Goal: Check status: Check status

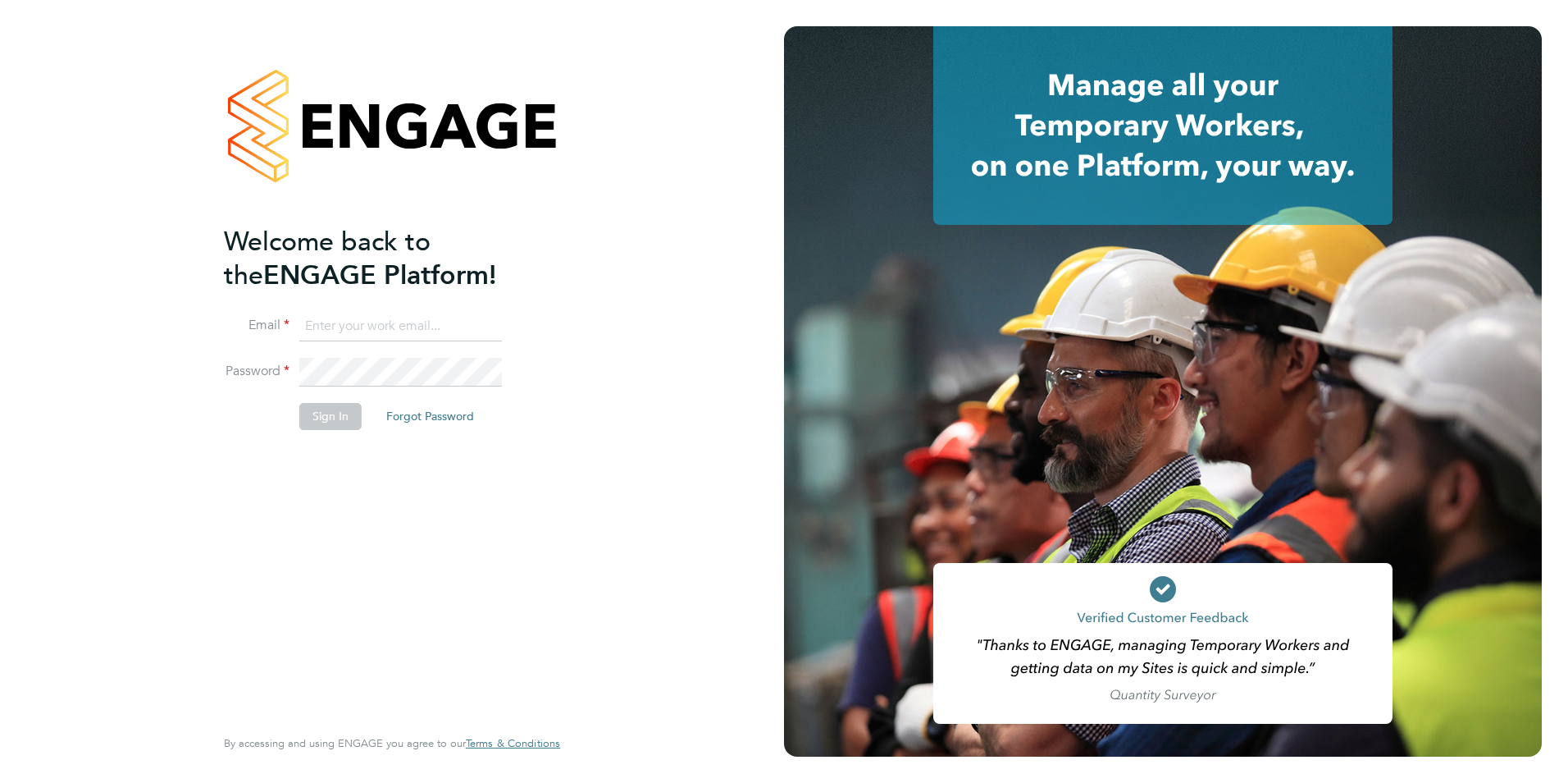
type input "[PERSON_NAME][EMAIL_ADDRESS][PERSON_NAME][DOMAIN_NAME]"
click at [325, 459] on div "Welcome back to the ENGAGE Platform! Email [PERSON_NAME][EMAIL_ADDRESS][PERSON_…" at bounding box center [384, 473] width 320 height 497
click at [327, 422] on button "Sign In" at bounding box center [330, 416] width 62 height 26
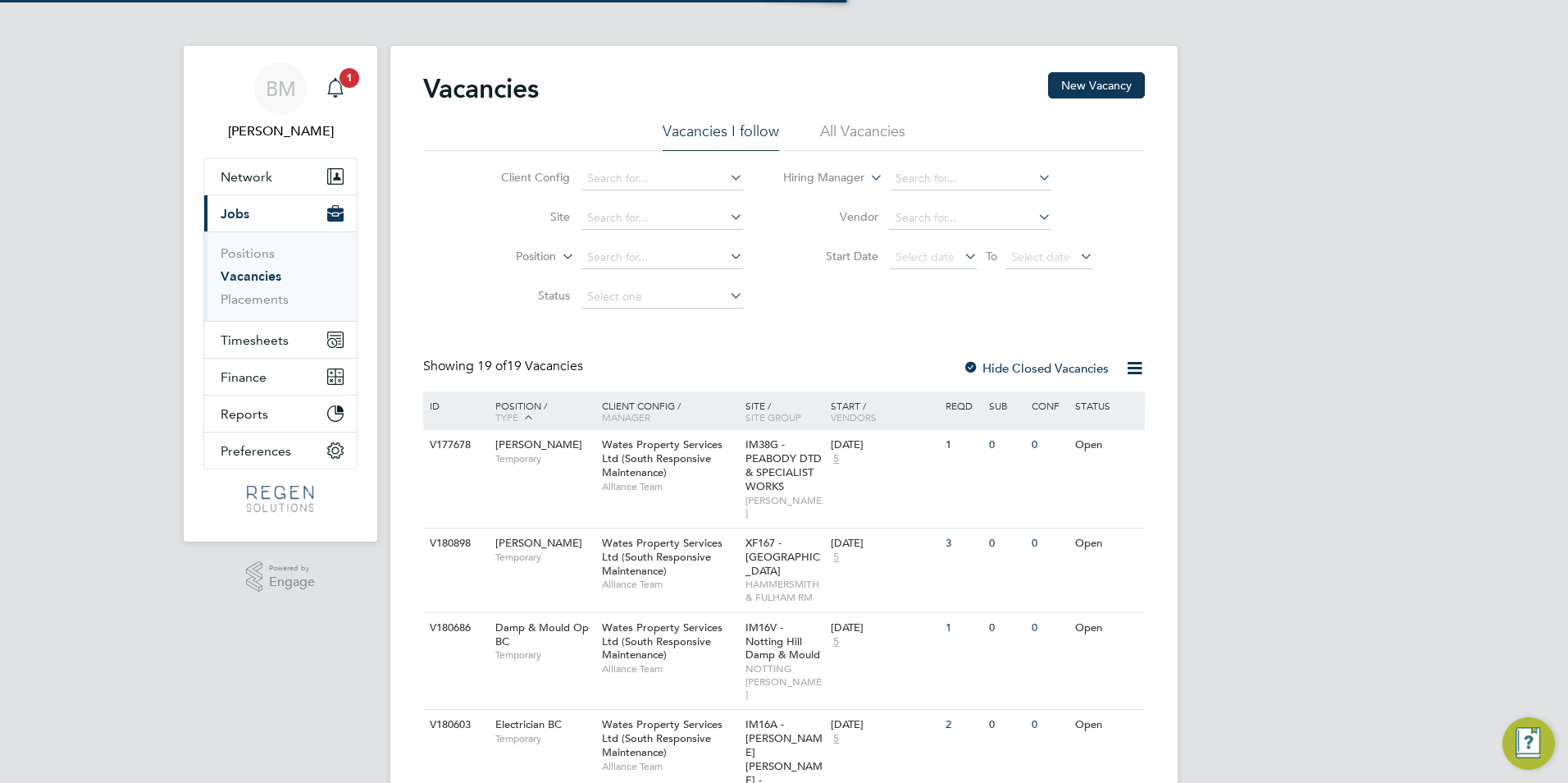
click at [343, 89] on icon "Main navigation" at bounding box center [335, 87] width 20 height 20
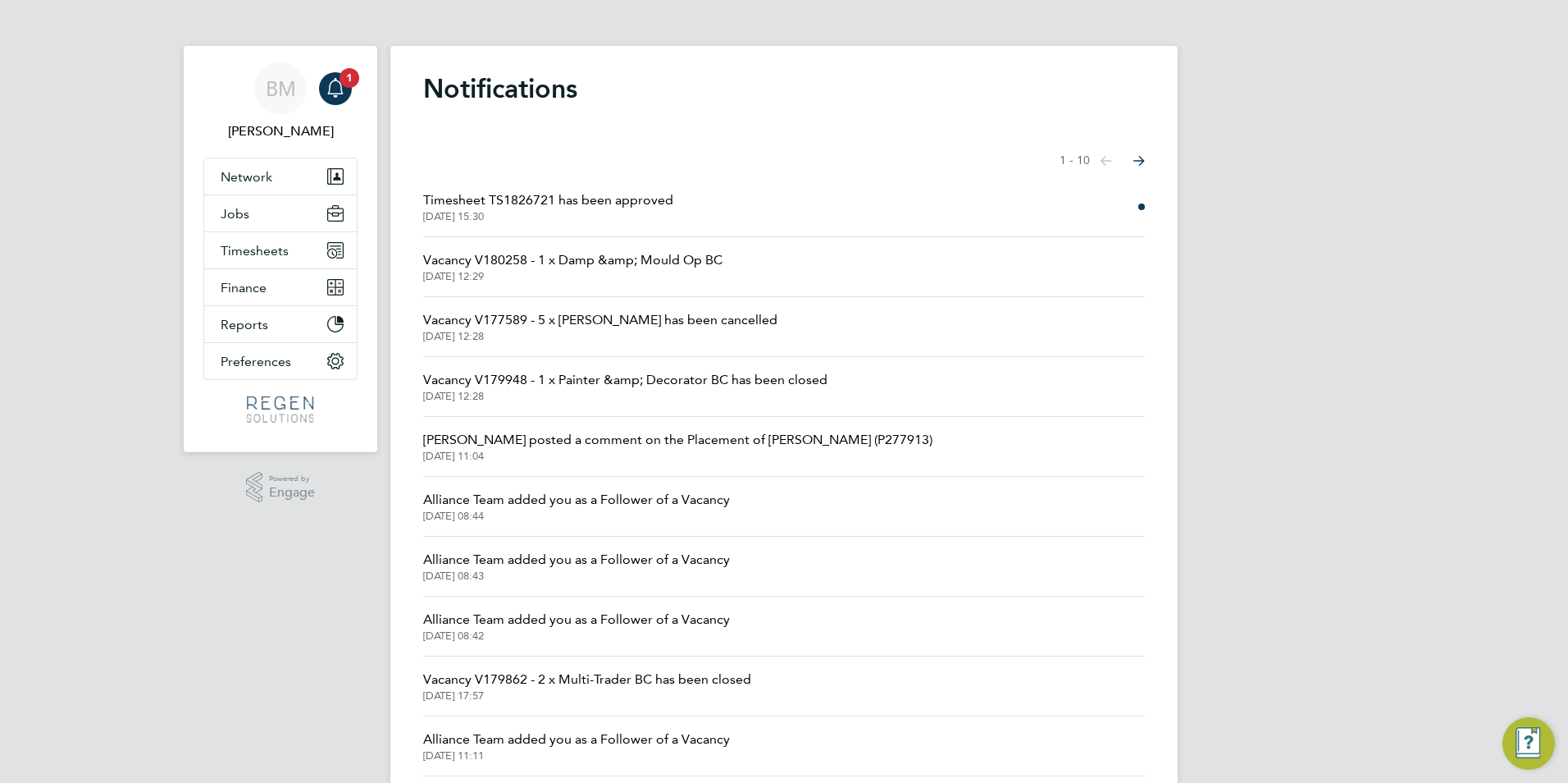
click at [567, 224] on li "Timesheet TS1826721 has been approved [DATE] 15:30" at bounding box center [784, 207] width 722 height 60
click at [572, 209] on span "Timesheet TS1826721 has been approved" at bounding box center [547, 200] width 250 height 20
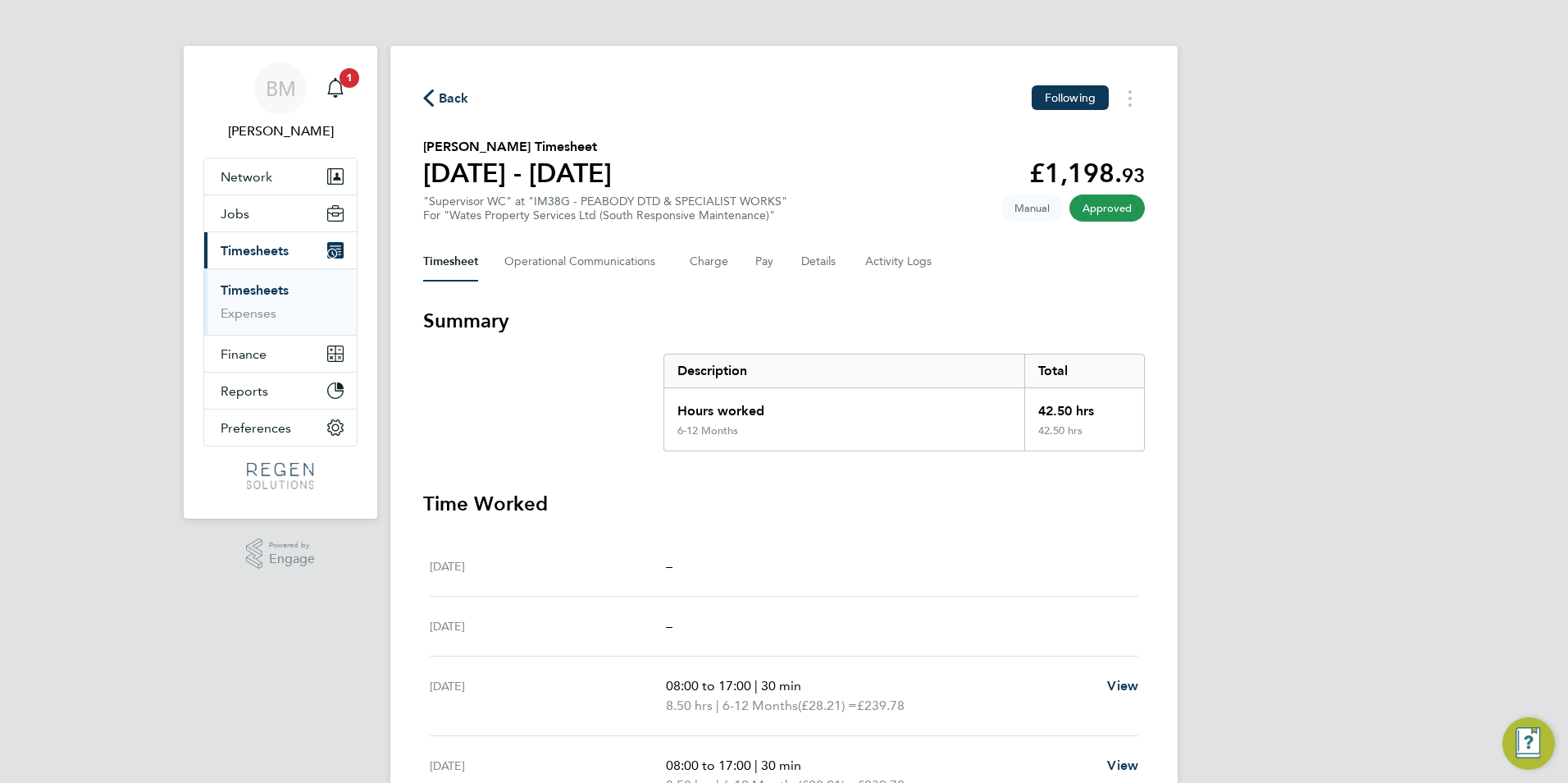
click at [240, 296] on link "Timesheets" at bounding box center [254, 290] width 68 height 16
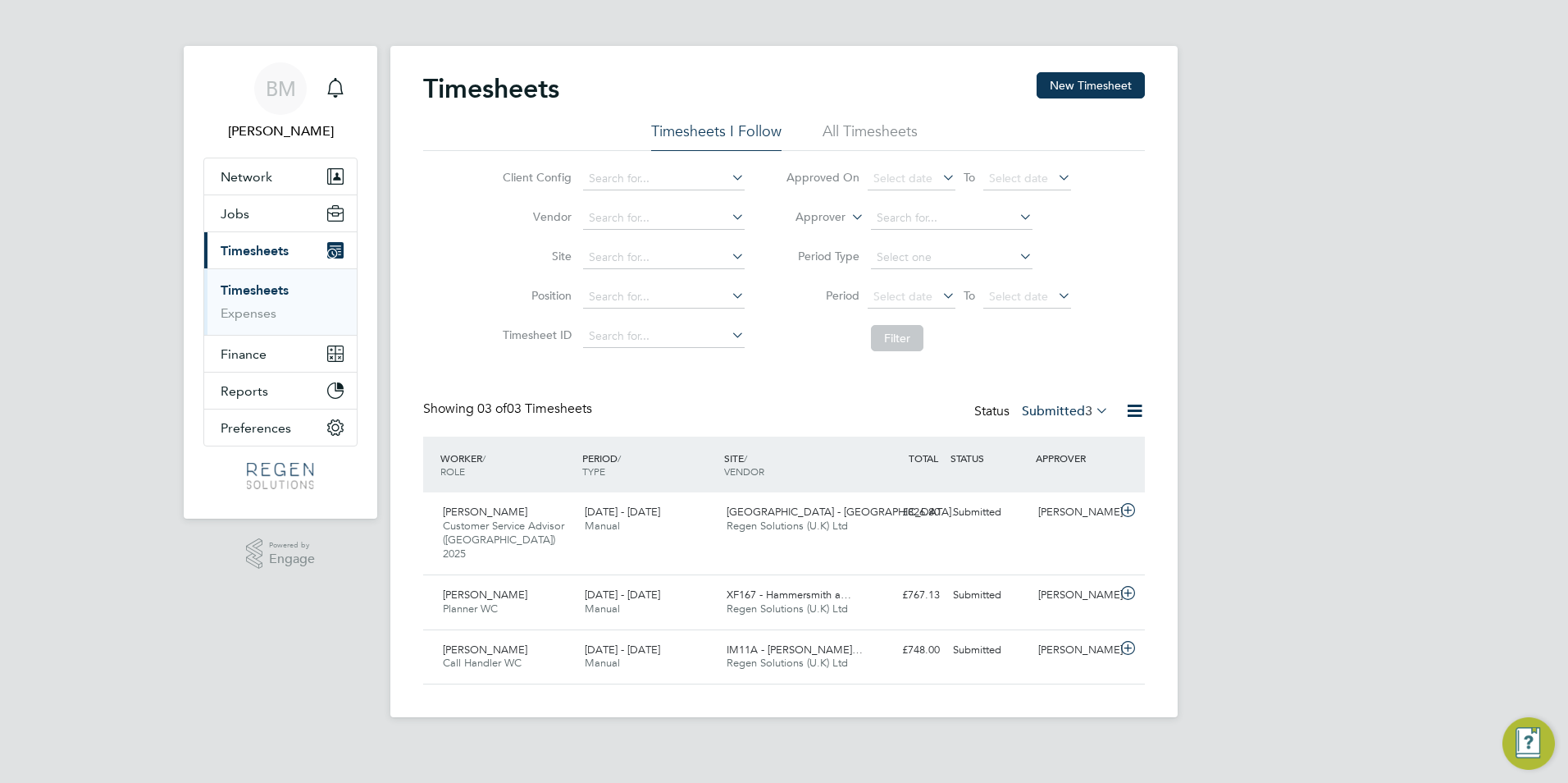
click at [256, 292] on link "Timesheets" at bounding box center [254, 290] width 68 height 16
click at [1077, 414] on label "Submitted 3" at bounding box center [1066, 411] width 87 height 16
click at [1066, 510] on li "Approved" at bounding box center [1049, 510] width 75 height 23
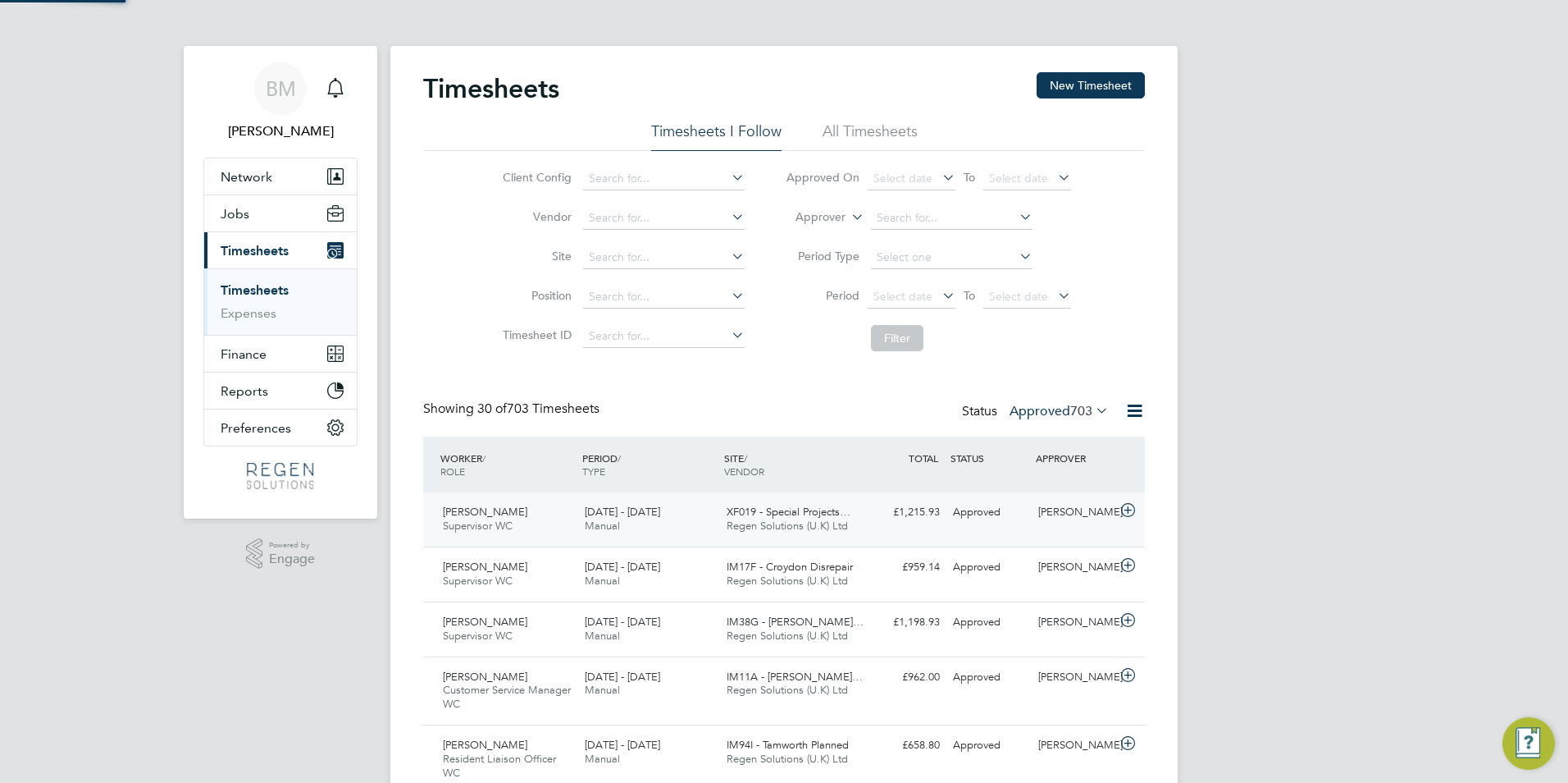
scroll to position [42, 143]
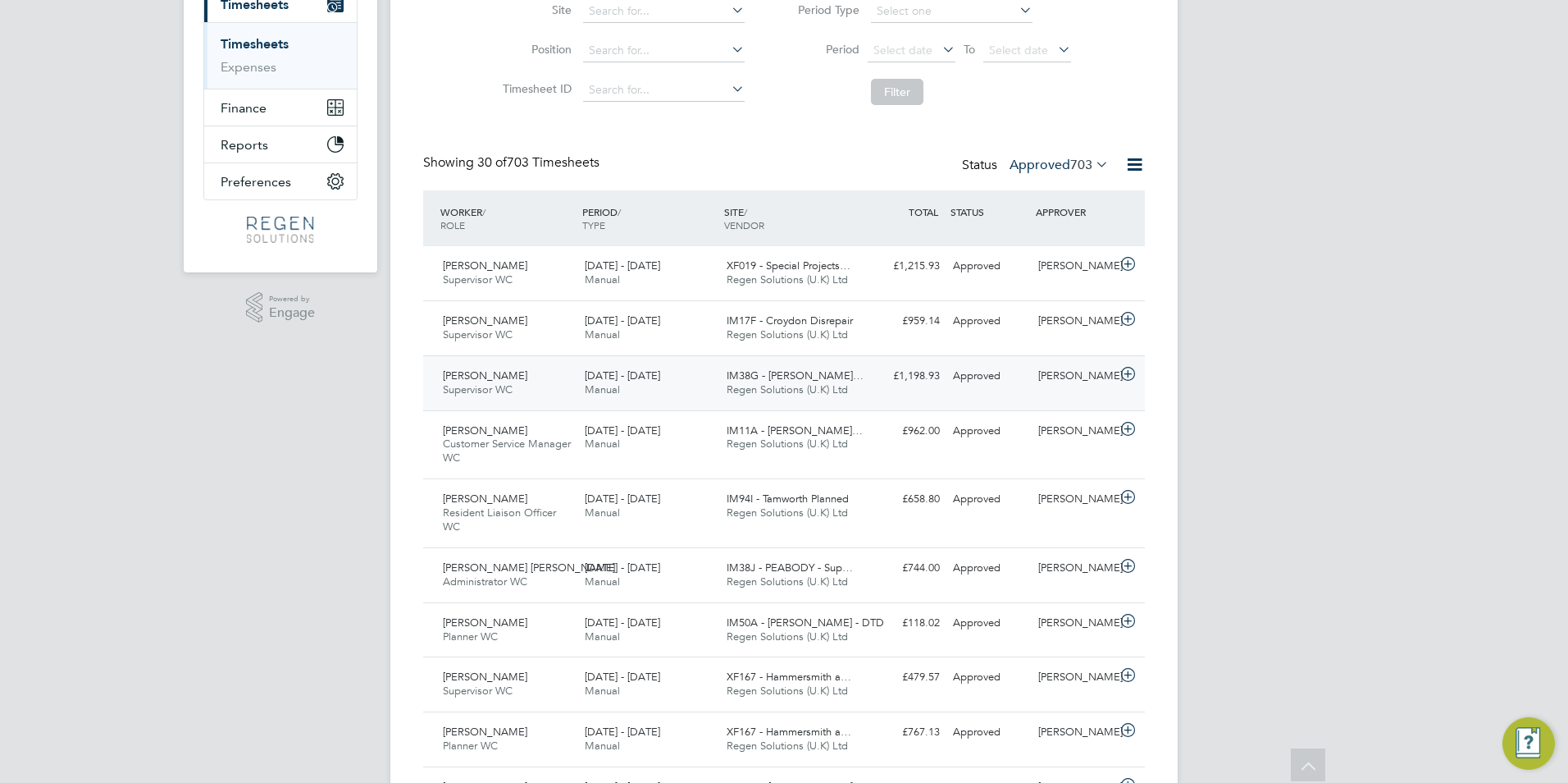
click at [496, 388] on span "Supervisor WC" at bounding box center [477, 389] width 70 height 14
